Goal: Transaction & Acquisition: Download file/media

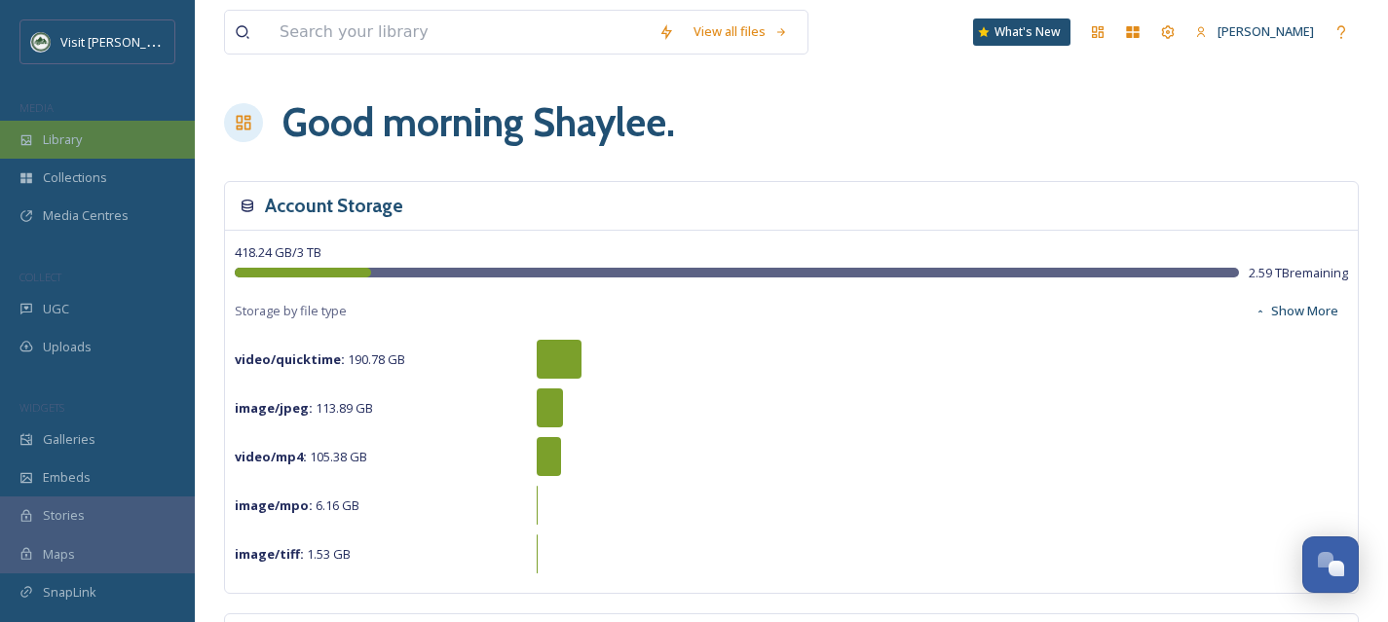
click at [95, 140] on div "Library" at bounding box center [97, 140] width 195 height 38
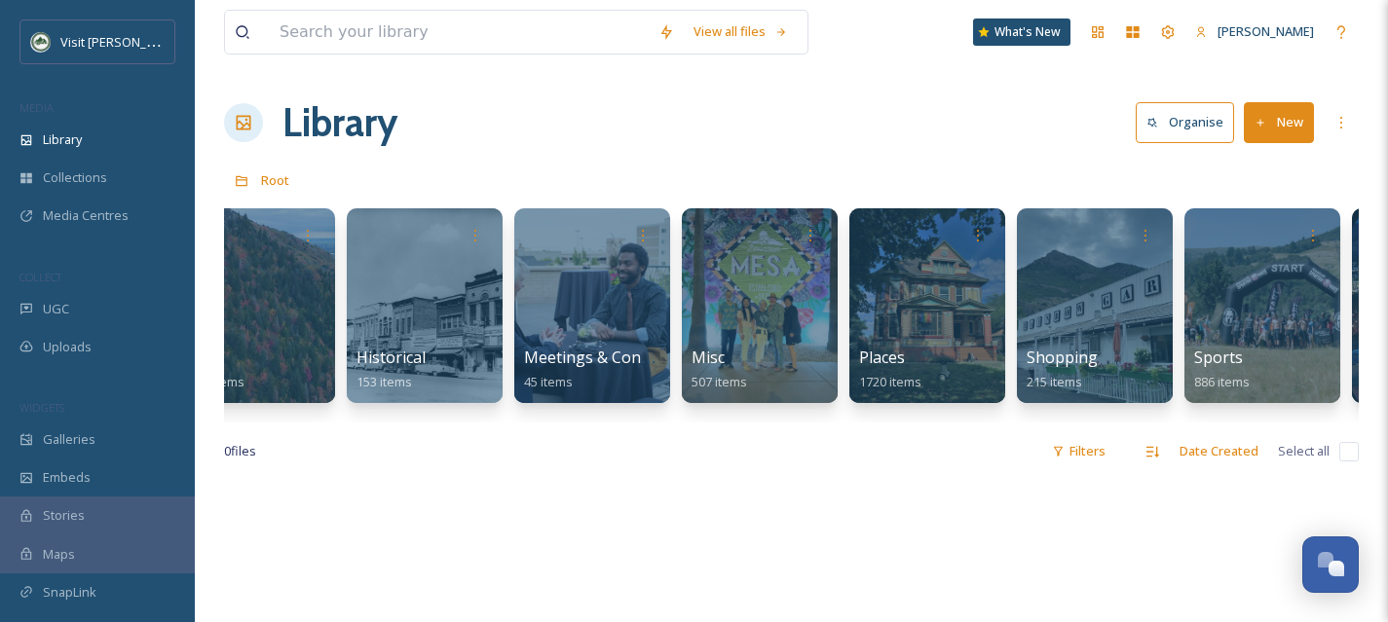
scroll to position [0, 723]
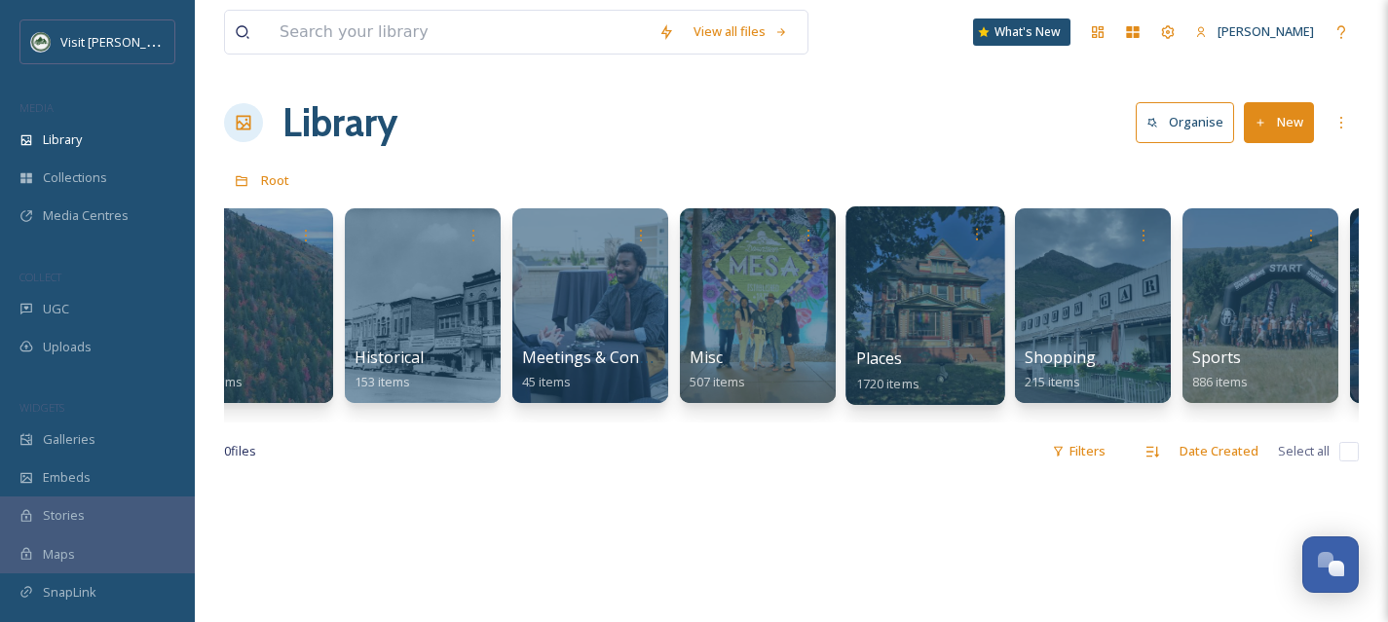
click at [948, 344] on div at bounding box center [924, 305] width 159 height 199
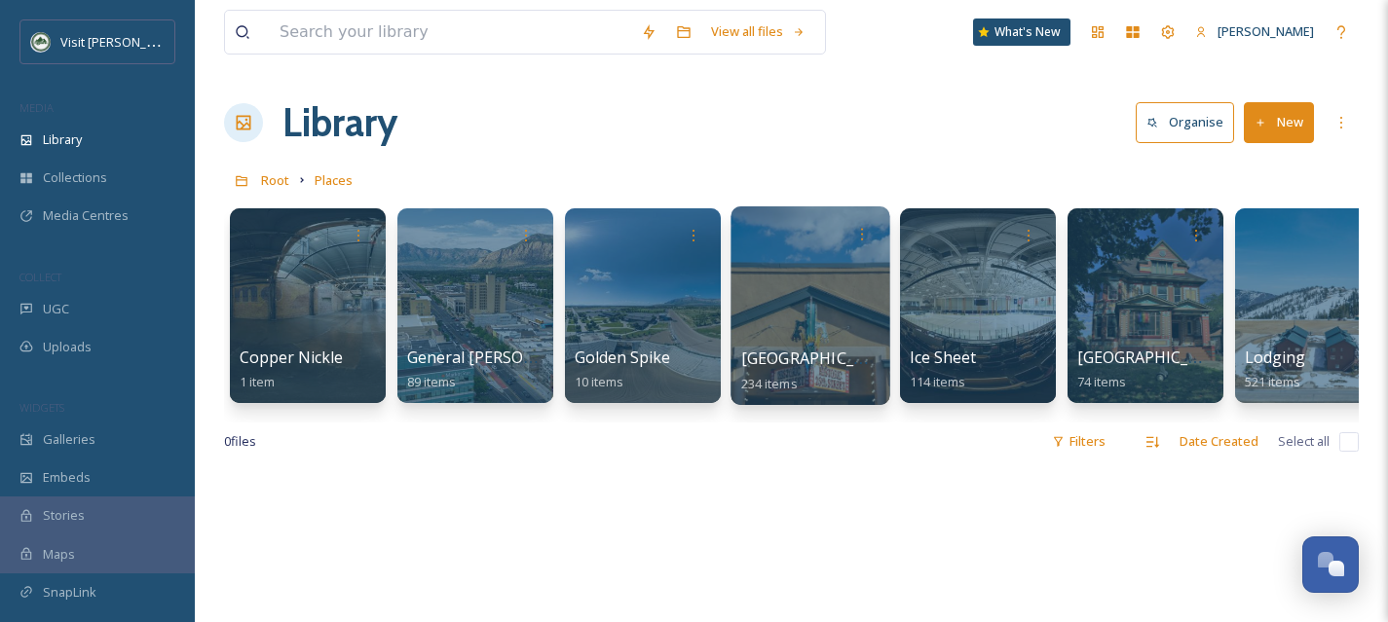
click at [783, 349] on span "[GEOGRAPHIC_DATA]" at bounding box center [821, 358] width 160 height 21
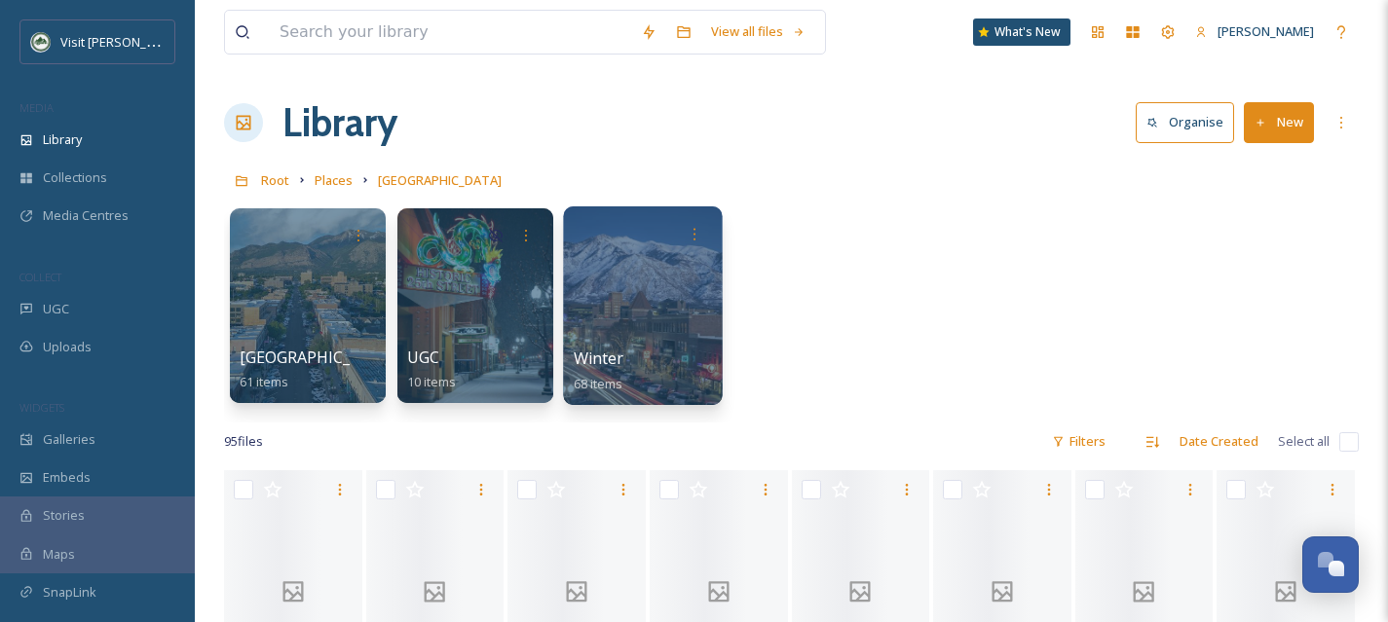
click at [604, 311] on div at bounding box center [642, 305] width 159 height 199
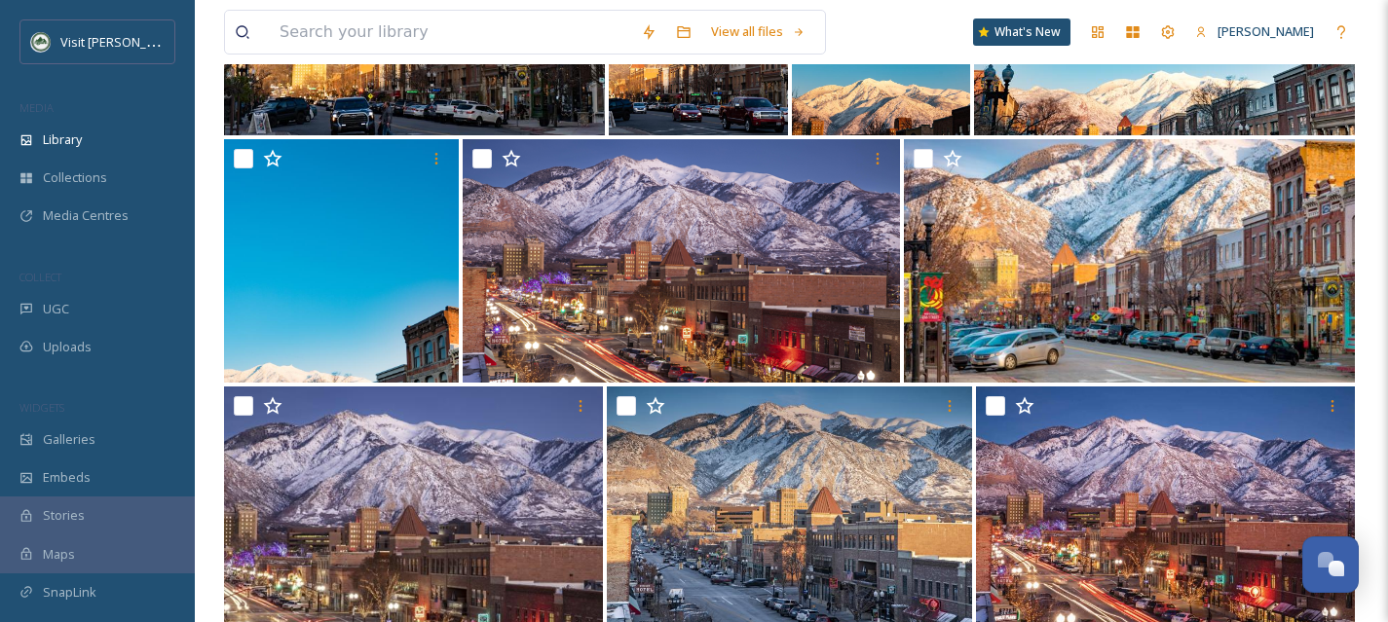
scroll to position [1368, 0]
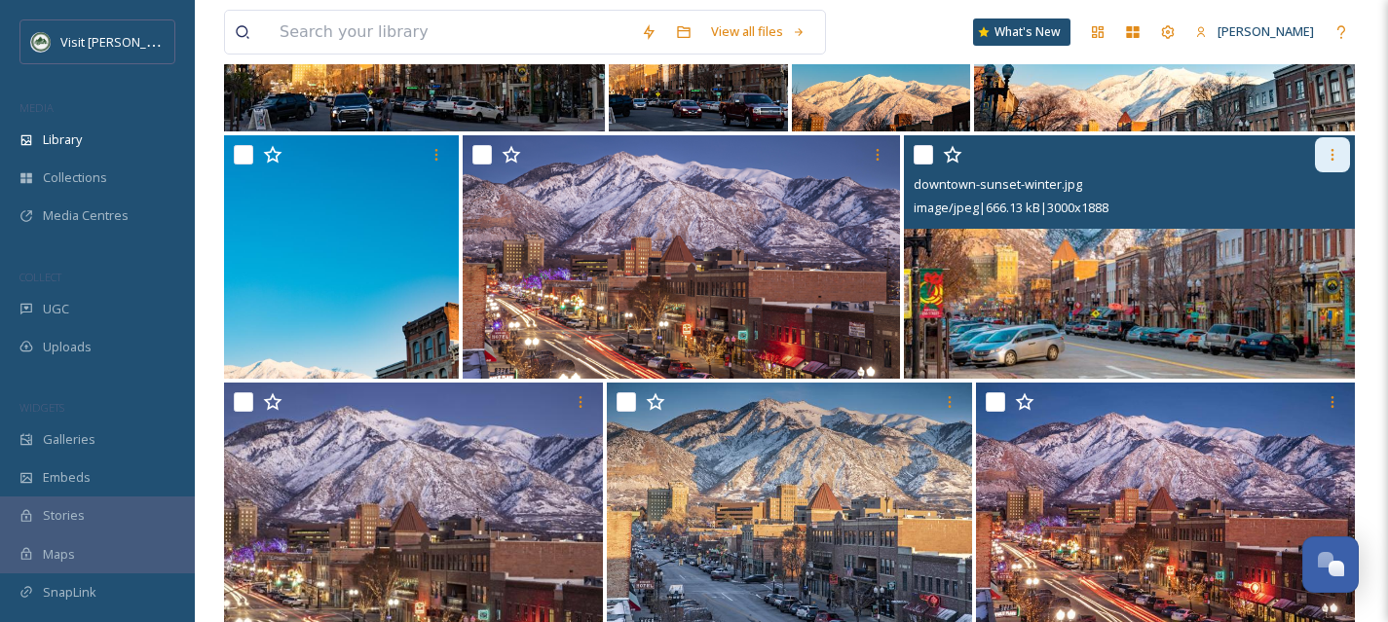
click at [1326, 159] on icon at bounding box center [1333, 155] width 16 height 16
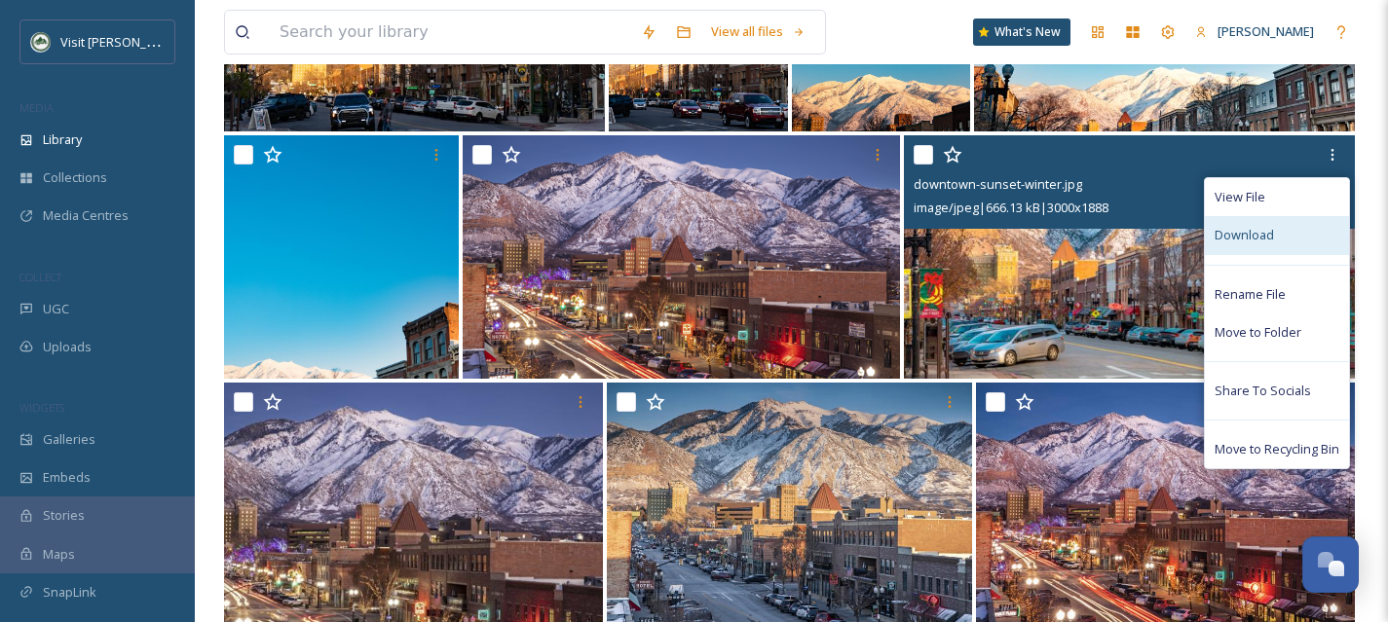
click at [1293, 227] on div "Download" at bounding box center [1277, 235] width 144 height 38
